Goal: Task Accomplishment & Management: Use online tool/utility

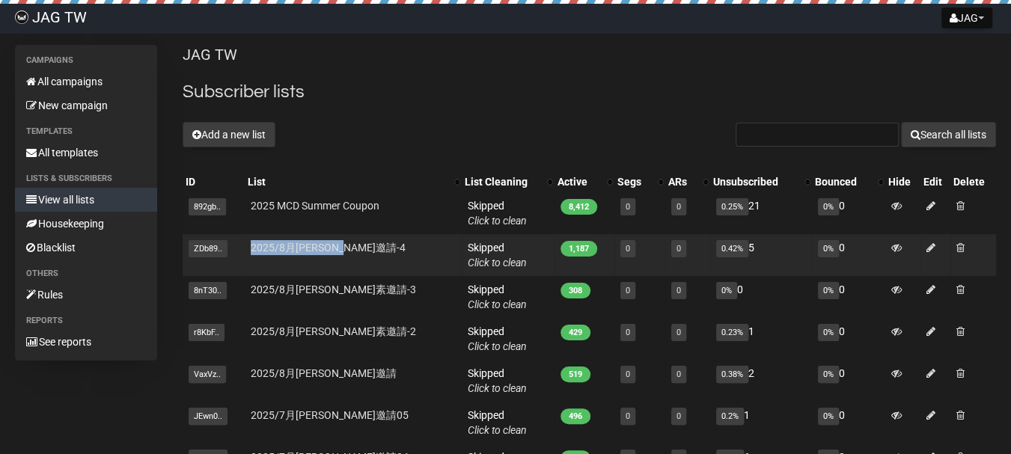
drag, startPoint x: 389, startPoint y: 254, endPoint x: 248, endPoint y: 252, distance: 140.7
click at [248, 252] on tr "ZDb89.. ZDb892yR5N8e8YJJBjVKr25Q 2025/8月亞培安素邀請-4 Skipped You can be flagged for…" at bounding box center [589, 255] width 813 height 42
copy tr "ZDb892yR5N8e8YJJBjVKr25Q 2025/8月亞培安素邀請-4"
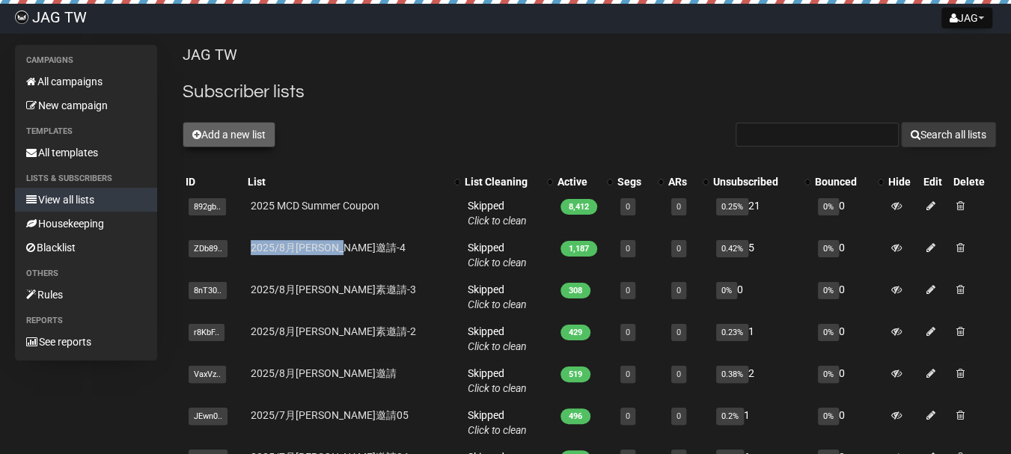
click at [241, 126] on button "Add a new list" at bounding box center [229, 134] width 93 height 25
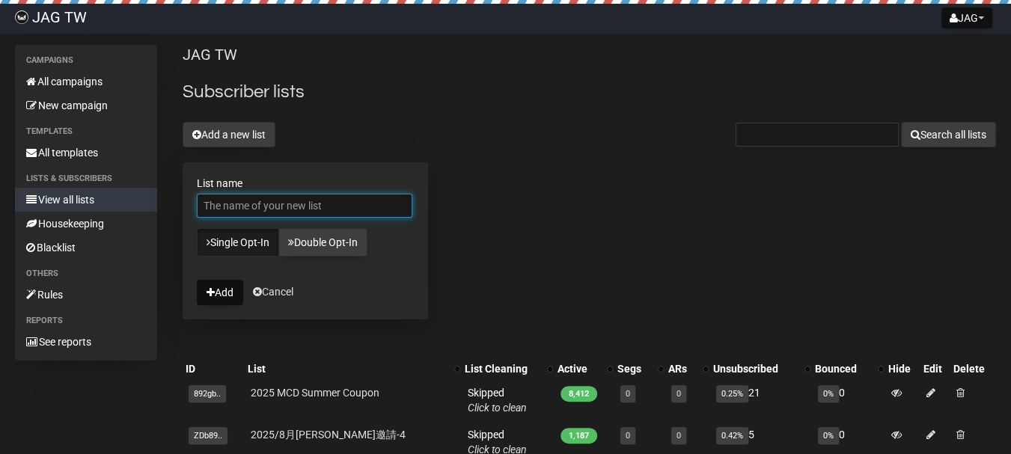
paste input "2025/8月[PERSON_NAME]邀請-4"
click at [226, 203] on input "2025/8月[PERSON_NAME]邀請-4" at bounding box center [304, 206] width 215 height 24
drag, startPoint x: 238, startPoint y: 207, endPoint x: 284, endPoint y: 182, distance: 52.2
click at [242, 206] on input "2025/8月[PERSON_NAME]邀請-4" at bounding box center [304, 206] width 215 height 24
click at [350, 201] on input "2025/9月[PERSON_NAME]邀請-4" at bounding box center [304, 206] width 215 height 24
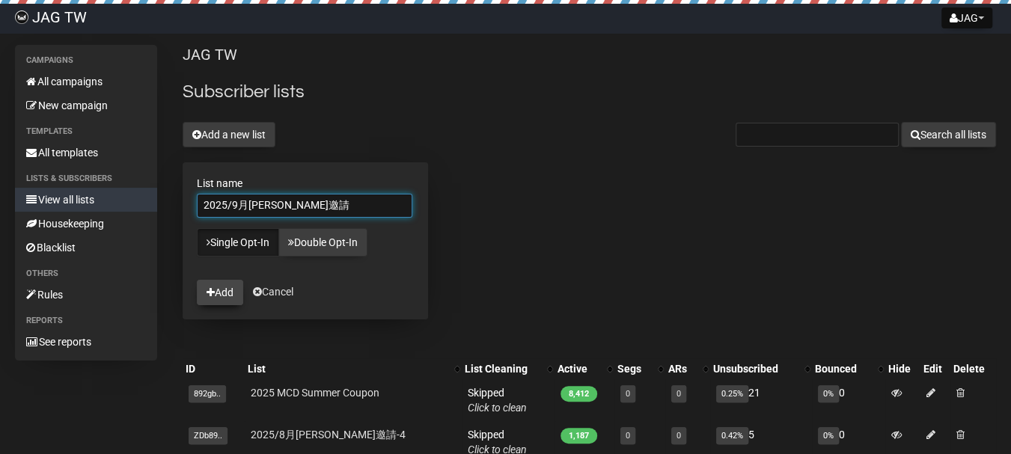
type input "2025/9月[PERSON_NAME]邀請"
click at [222, 292] on button "Add" at bounding box center [220, 292] width 46 height 25
